Goal: Transaction & Acquisition: Purchase product/service

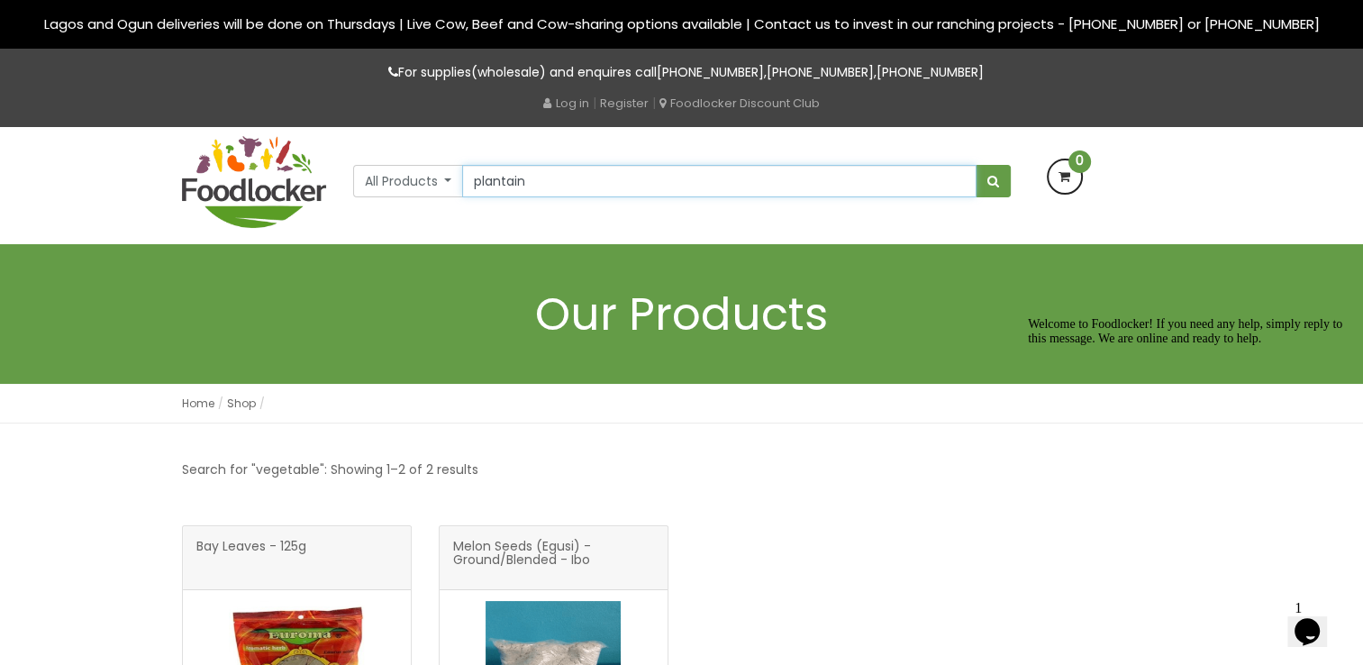
type input "plantain"
click at [976, 165] on button "submit" at bounding box center [993, 181] width 35 height 32
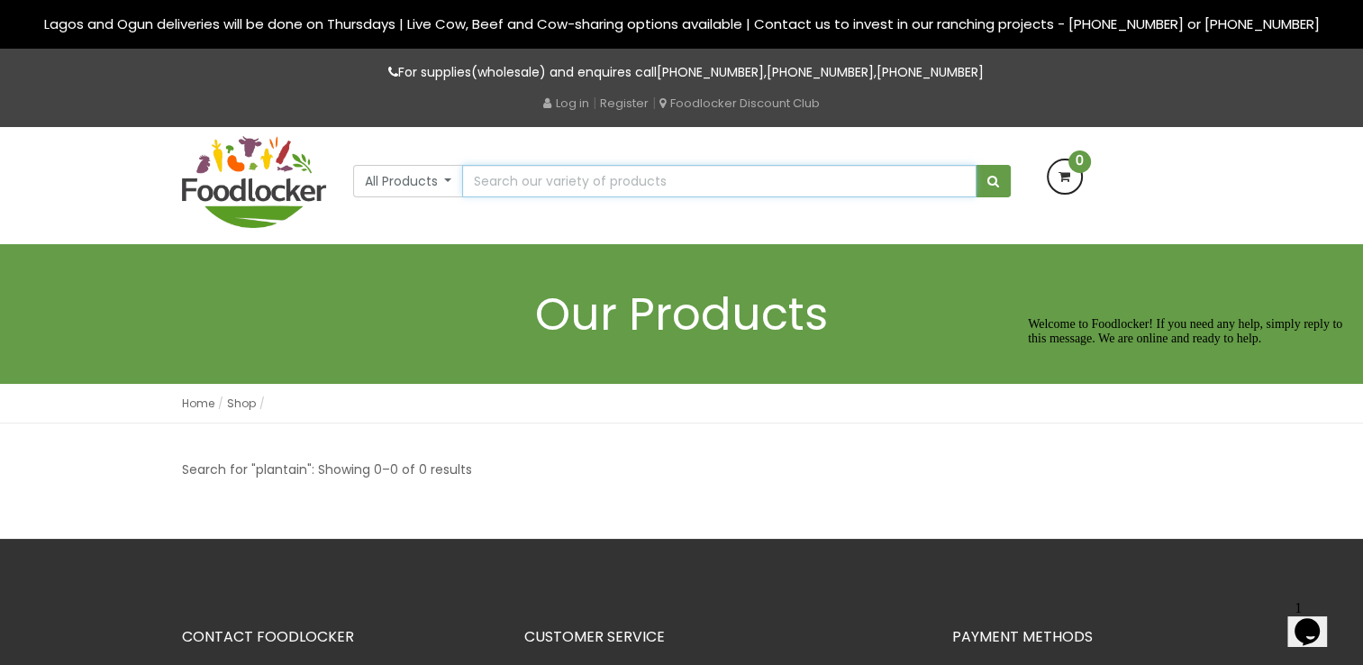
click at [573, 188] on input "text" at bounding box center [719, 181] width 514 height 32
type input "potato"
click at [976, 165] on button "submit" at bounding box center [993, 181] width 35 height 32
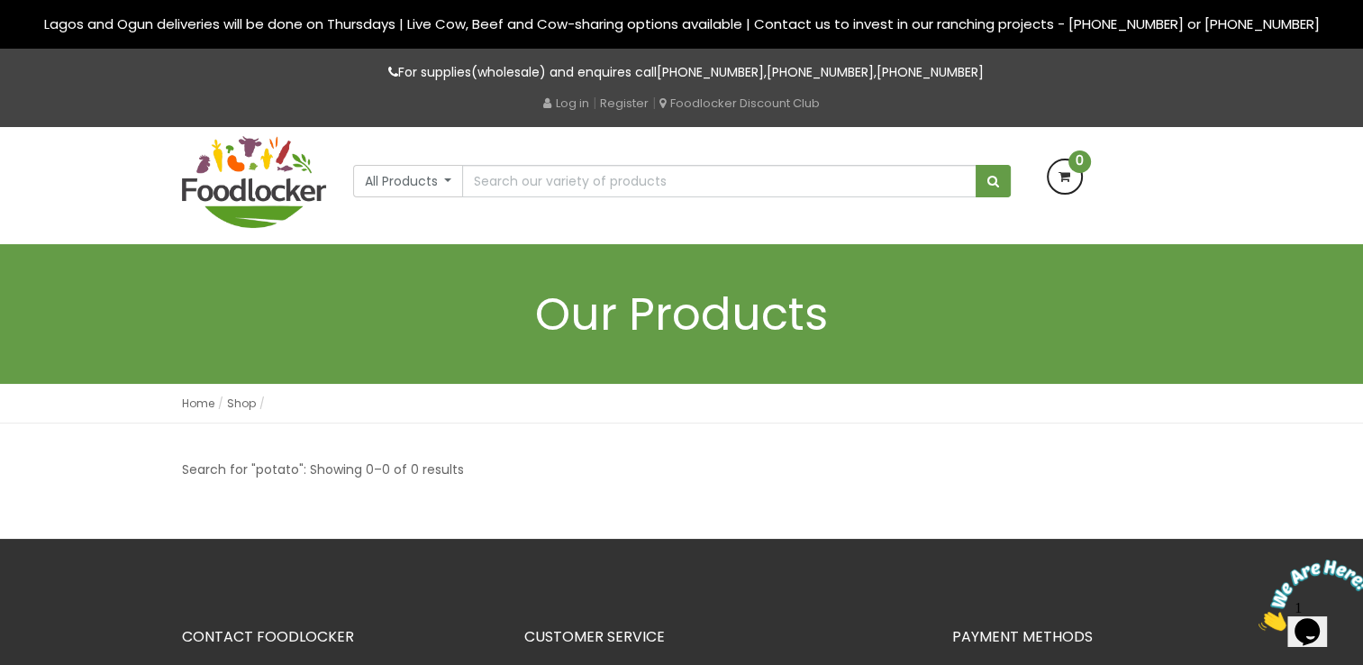
click at [501, 197] on div "All Products All Products Baby Food Baking Biscuit" at bounding box center [681, 185] width 1027 height 117
click at [505, 186] on input "text" at bounding box center [719, 181] width 514 height 32
type input "potatoes"
click at [976, 165] on button "submit" at bounding box center [993, 181] width 35 height 32
click at [259, 189] on img at bounding box center [254, 182] width 144 height 92
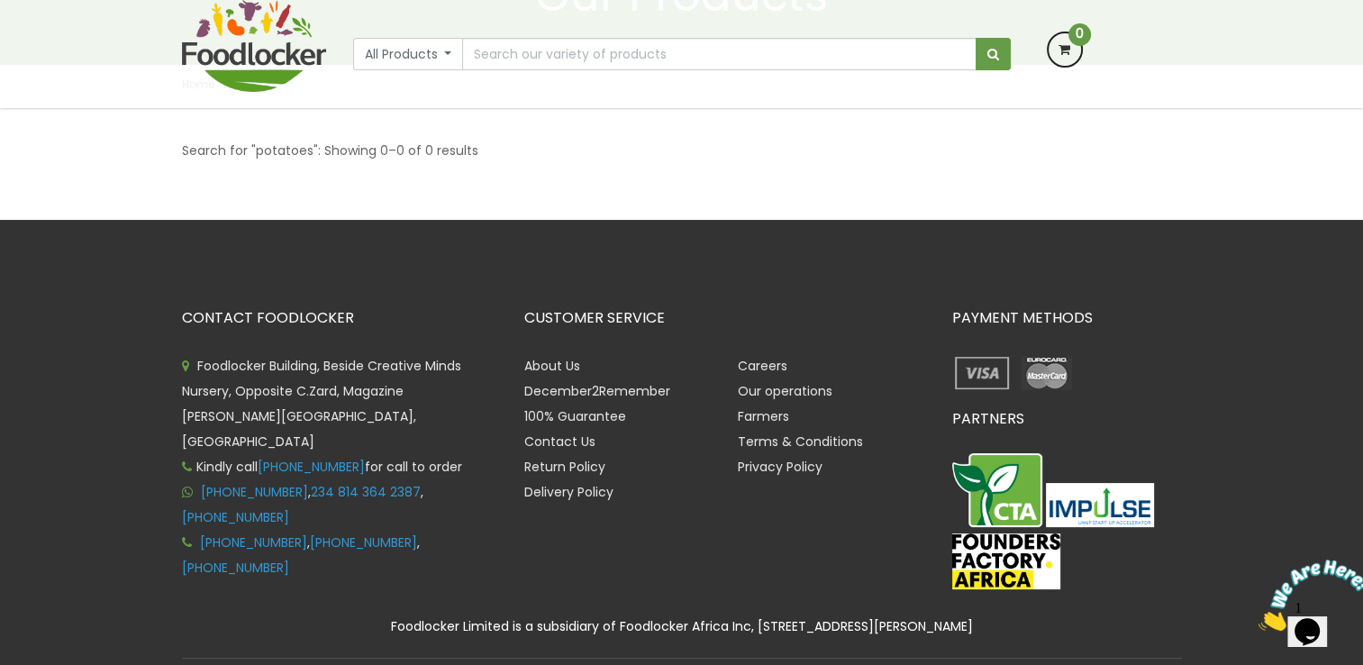
scroll to position [263, 0]
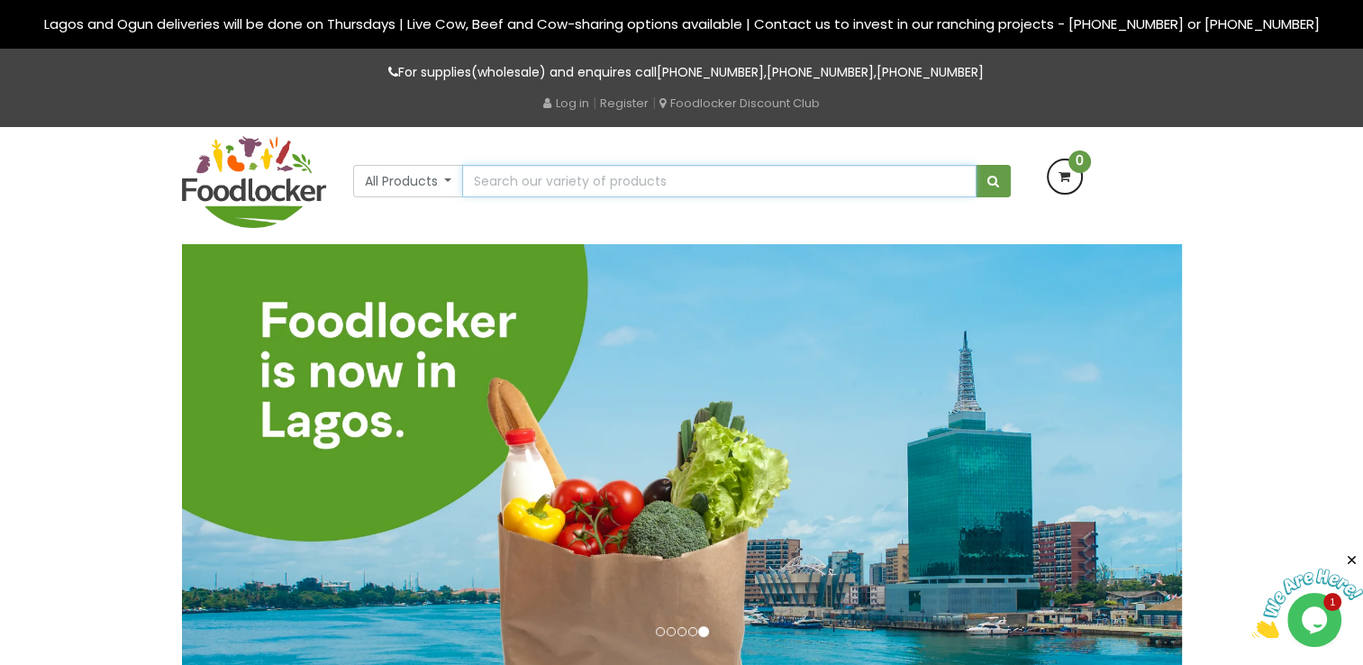
click at [537, 184] on input "text" at bounding box center [719, 181] width 514 height 32
type input "pawpaw"
click at [976, 165] on button "submit" at bounding box center [993, 181] width 35 height 32
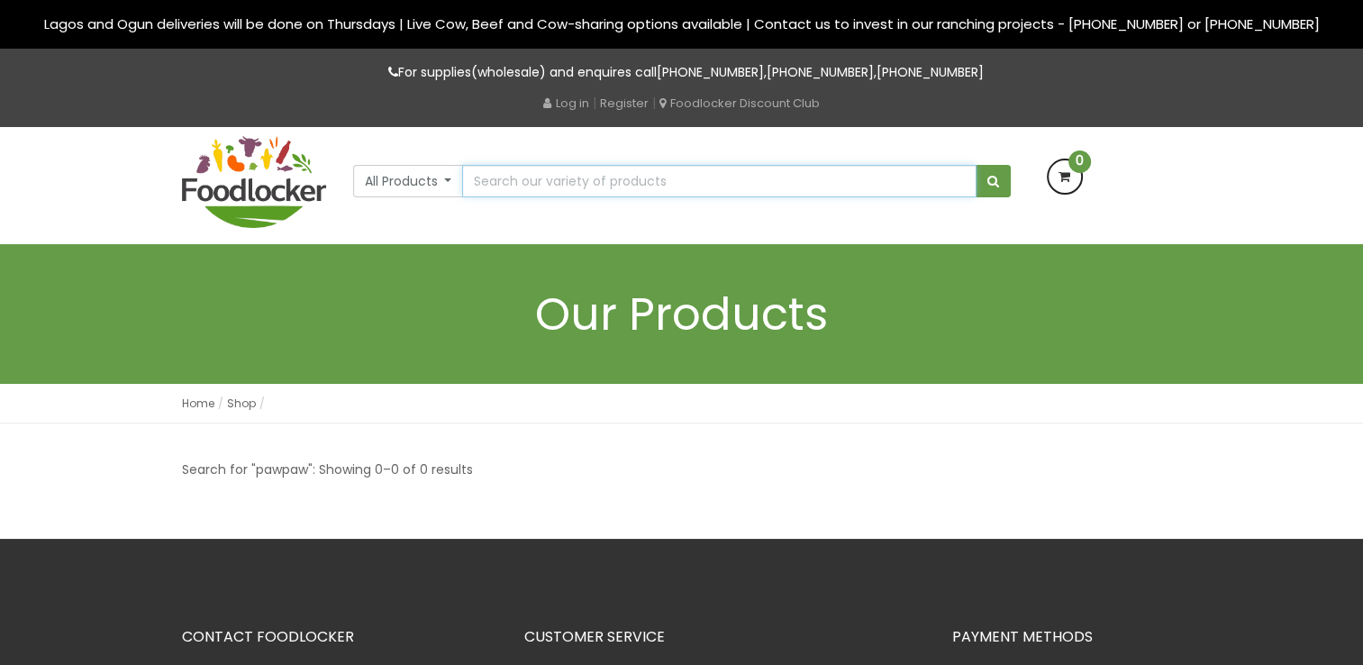
click at [486, 186] on input "text" at bounding box center [719, 181] width 514 height 32
type input "paw-paw"
click at [976, 165] on button "submit" at bounding box center [993, 181] width 35 height 32
click at [506, 182] on input "text" at bounding box center [719, 181] width 514 height 32
type input "paw paw"
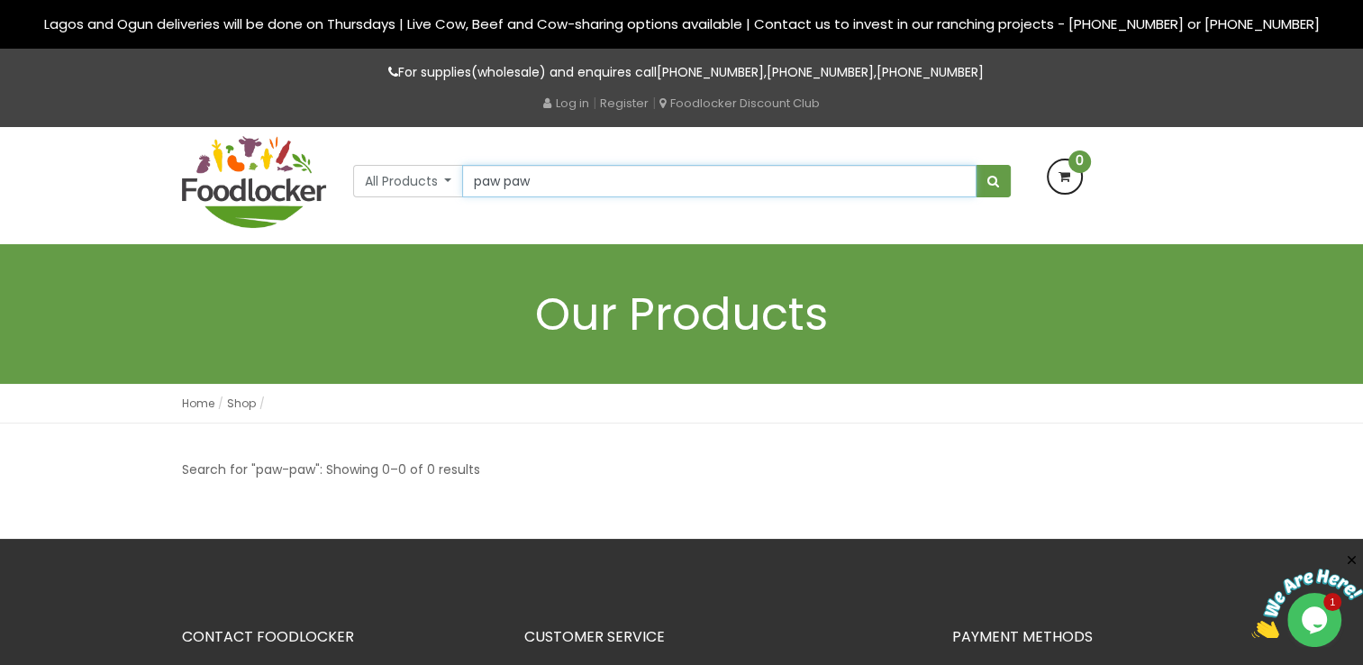
click at [976, 165] on button "submit" at bounding box center [993, 181] width 35 height 32
click at [494, 187] on input "text" at bounding box center [719, 181] width 514 height 32
type input "ginger"
click at [976, 165] on button "submit" at bounding box center [993, 181] width 35 height 32
